Goal: Information Seeking & Learning: Learn about a topic

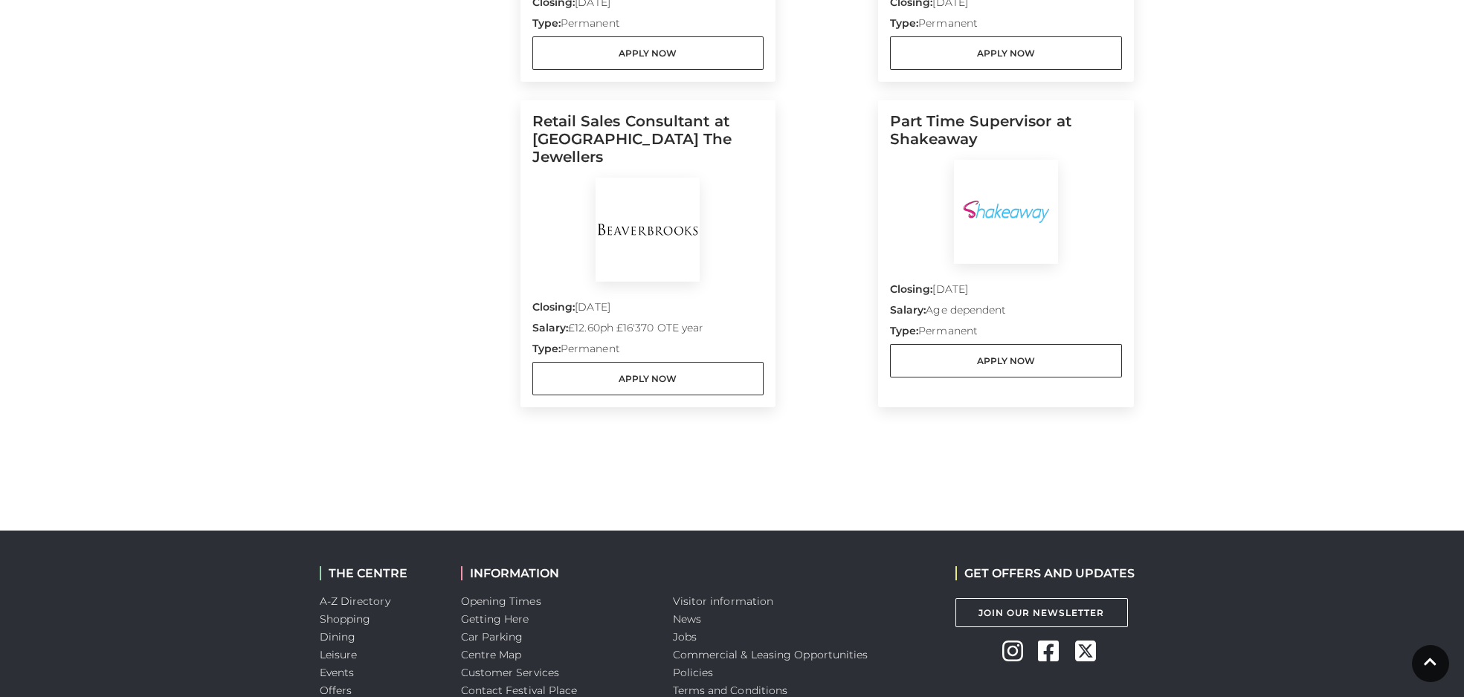
scroll to position [535, 0]
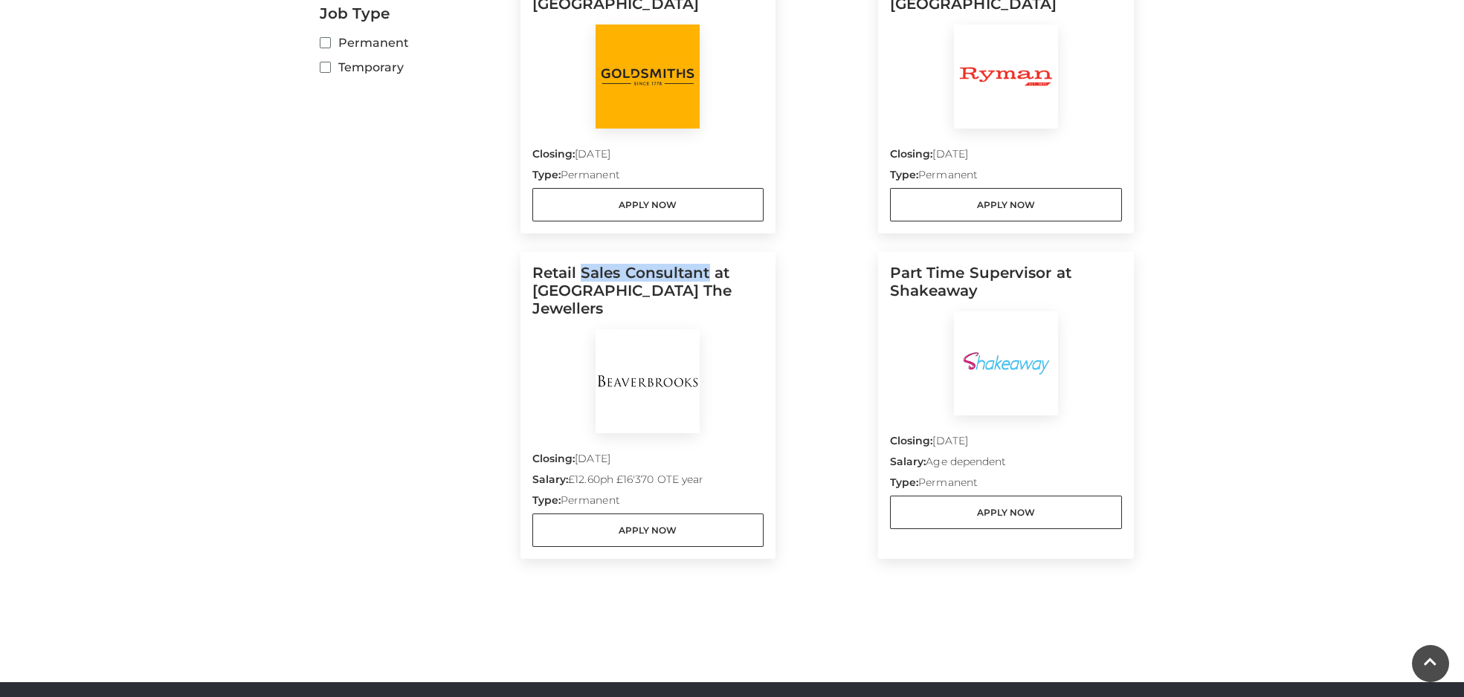
drag, startPoint x: 710, startPoint y: 269, endPoint x: 584, endPoint y: 273, distance: 126.4
click at [584, 273] on h5 "Retail Sales Consultant at [GEOGRAPHIC_DATA] The Jewellers" at bounding box center [648, 296] width 232 height 65
copy h5 "Sales Consultant"
click at [1222, 320] on main "Jobs Home / Jobs Filter by job role Managerial Sales Job Type Permanent Tempora…" at bounding box center [732, 21] width 1464 height 1112
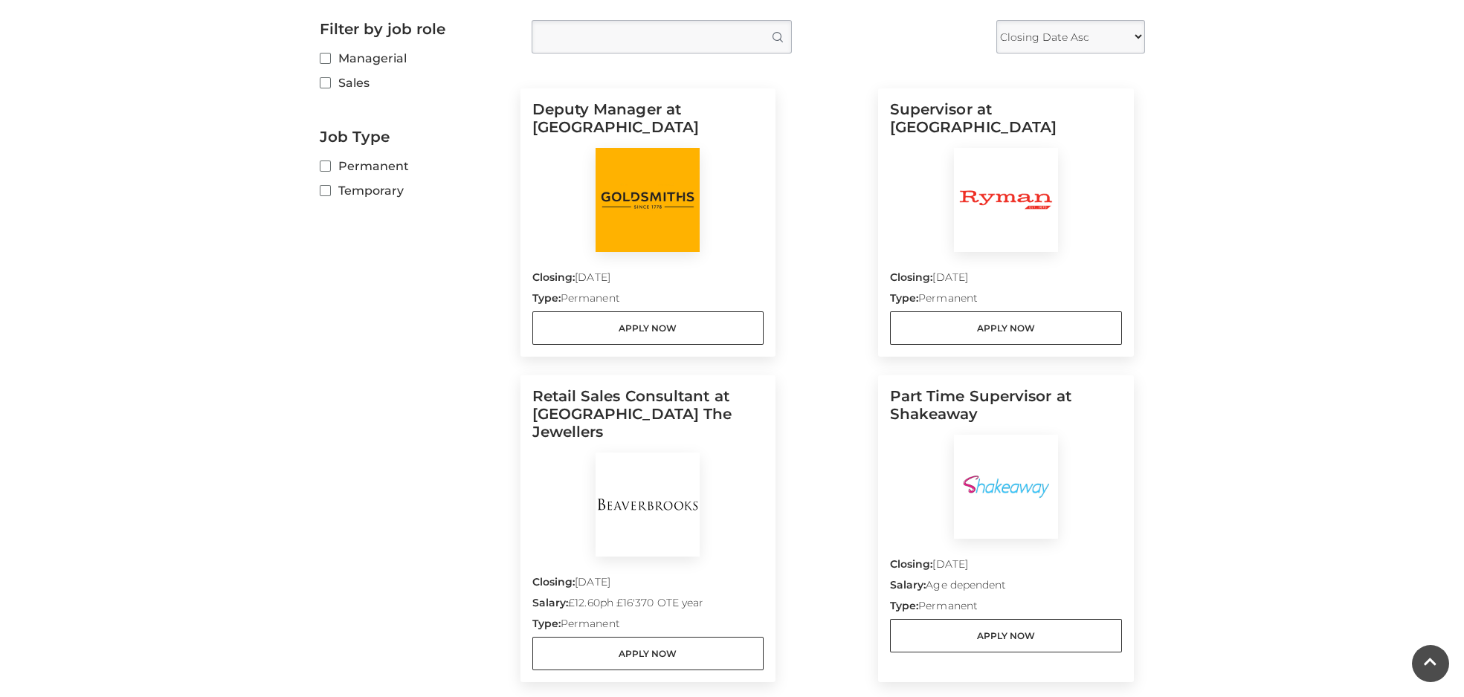
scroll to position [449, 0]
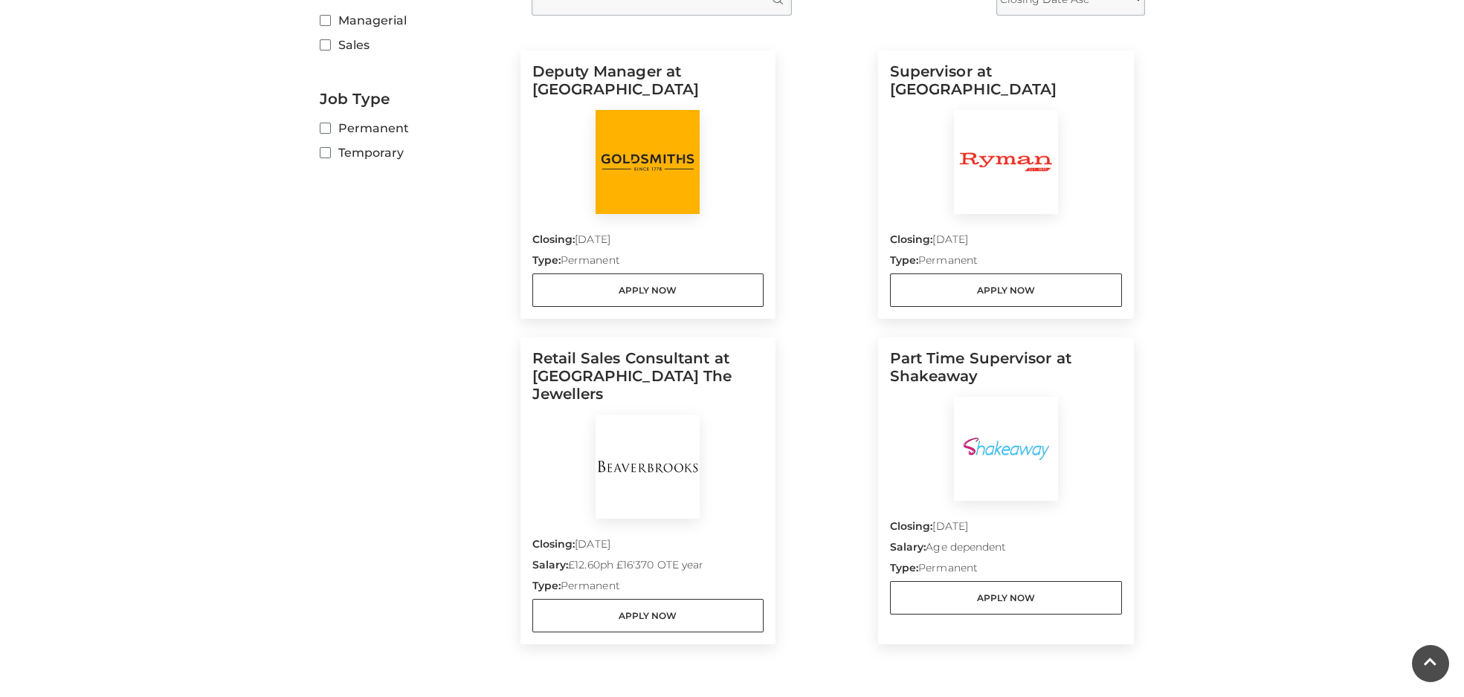
click at [635, 375] on h5 "Retail Sales Consultant at [GEOGRAPHIC_DATA] The Jewellers" at bounding box center [648, 381] width 232 height 65
drag, startPoint x: 747, startPoint y: 378, endPoint x: 550, endPoint y: 375, distance: 197.0
click at [546, 376] on h5 "Retail Sales Consultant at [GEOGRAPHIC_DATA] The Jewellers" at bounding box center [648, 381] width 232 height 65
click at [555, 383] on h5 "Retail Sales Consultant at [GEOGRAPHIC_DATA] The Jewellers" at bounding box center [648, 381] width 232 height 65
drag, startPoint x: 534, startPoint y: 375, endPoint x: 750, endPoint y: 374, distance: 216.4
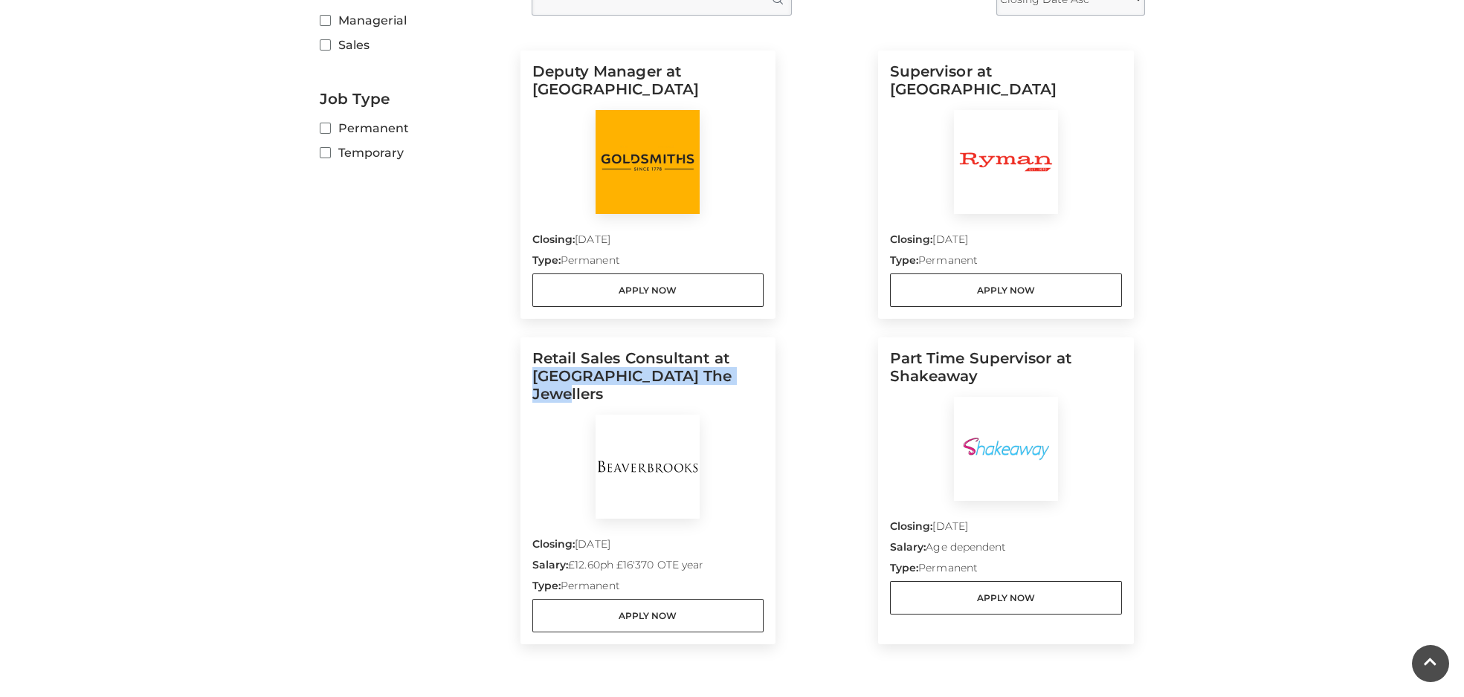
click at [750, 374] on h5 "Retail Sales Consultant at [GEOGRAPHIC_DATA] The Jewellers" at bounding box center [648, 381] width 232 height 65
drag, startPoint x: 701, startPoint y: 361, endPoint x: 597, endPoint y: 375, distance: 105.1
click at [664, 378] on h5 "Retail Sales Consultant at [GEOGRAPHIC_DATA] The Jewellers" at bounding box center [648, 381] width 232 height 65
drag, startPoint x: 536, startPoint y: 376, endPoint x: 724, endPoint y: 372, distance: 188.1
click at [744, 382] on h5 "Retail Sales Consultant at [GEOGRAPHIC_DATA] The Jewellers" at bounding box center [648, 381] width 232 height 65
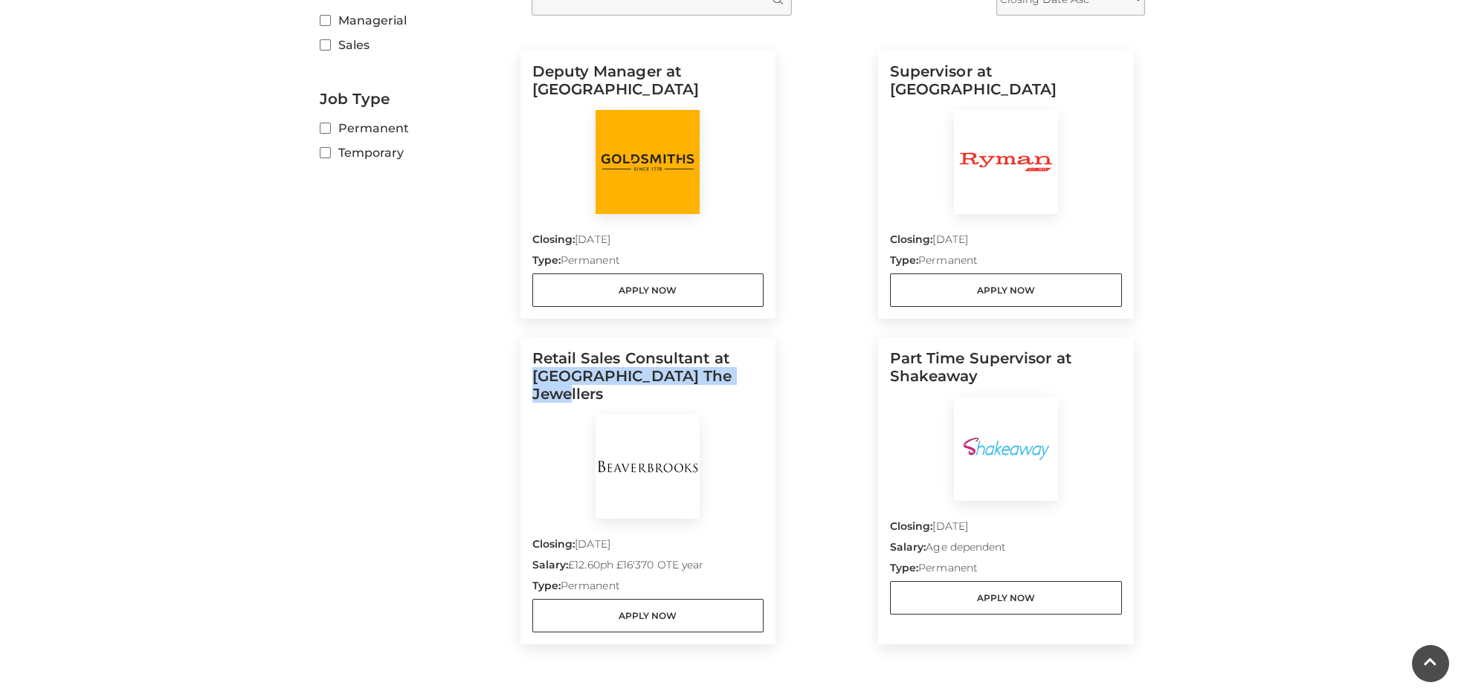
copy h5 "Beaverbrooks The Jewellers"
click at [916, 355] on h5 "Part Time Supervisor at Shakeaway" at bounding box center [1006, 373] width 232 height 48
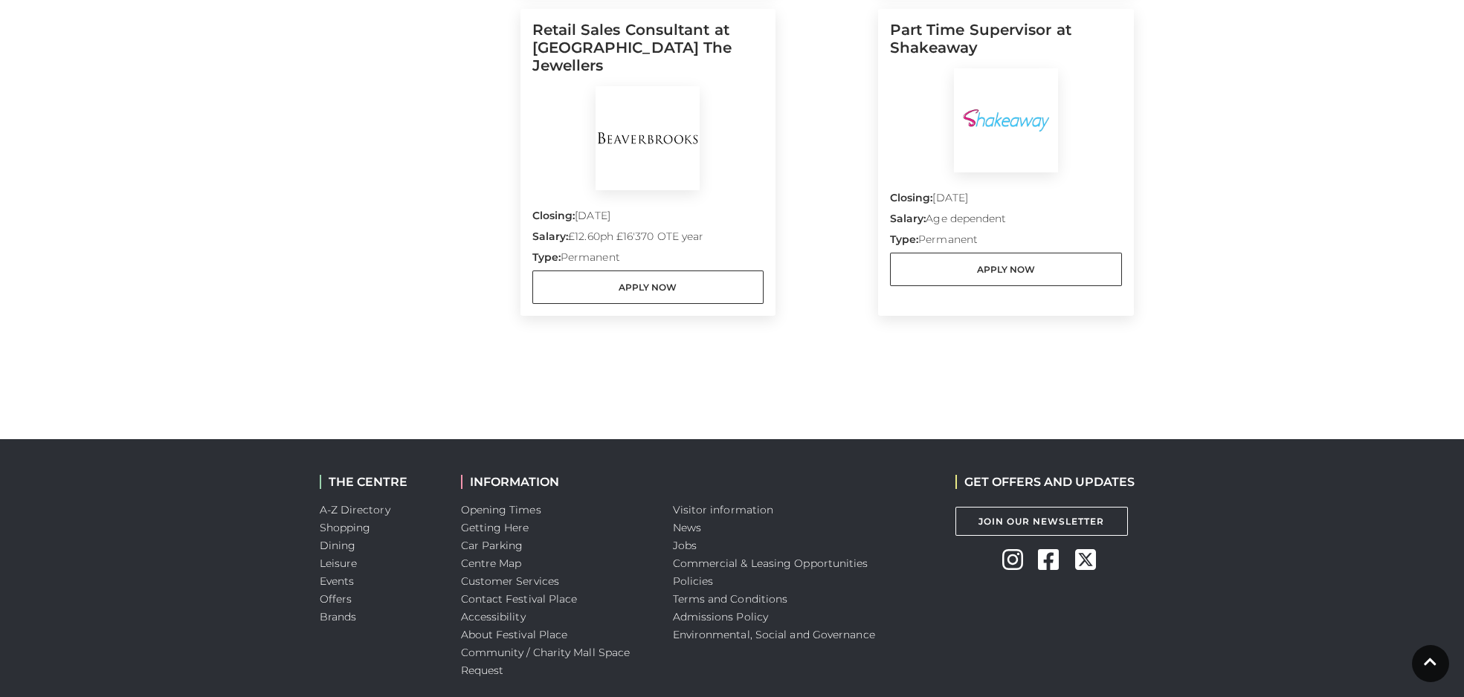
scroll to position [855, 0]
